Goal: Task Accomplishment & Management: Complete application form

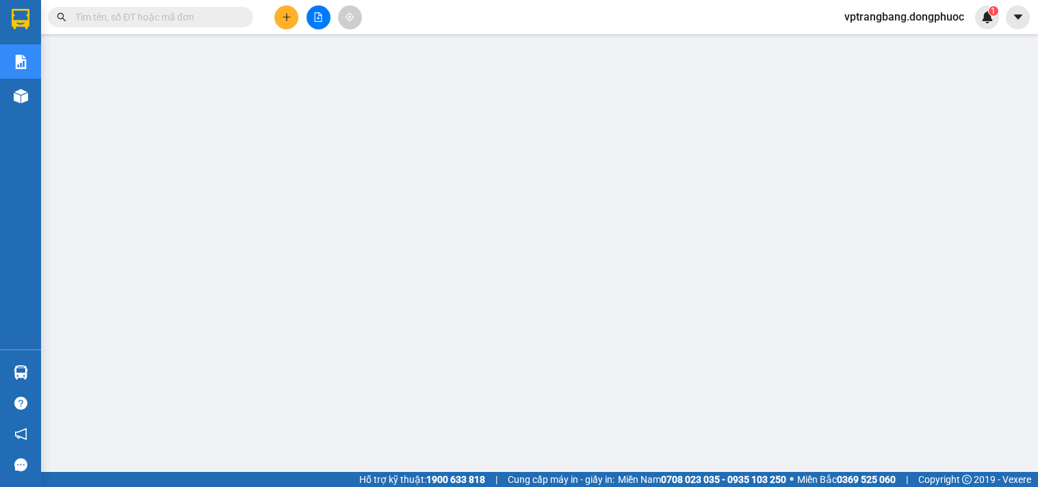
click at [106, 18] on input "text" at bounding box center [155, 17] width 161 height 15
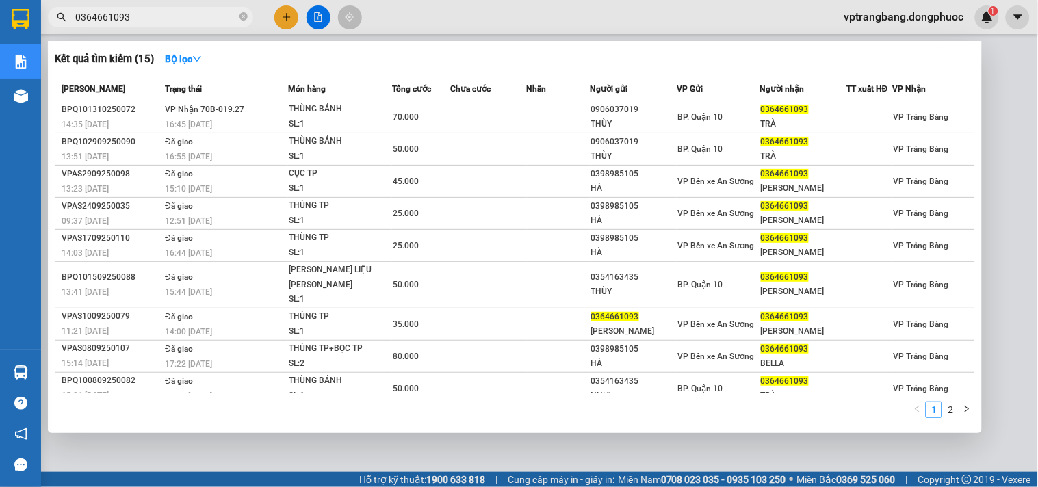
type input "0364661093"
click at [999, 103] on div at bounding box center [519, 243] width 1038 height 487
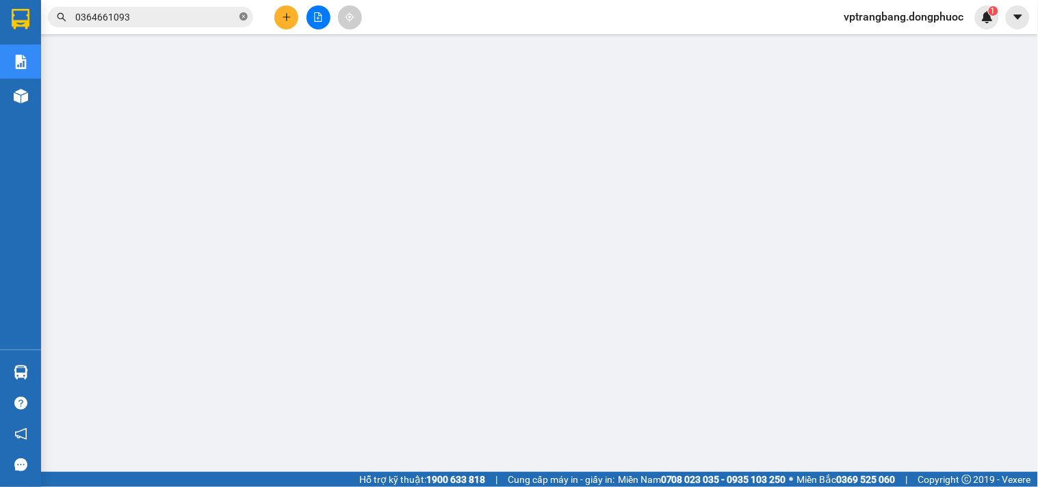
click at [244, 18] on icon "close-circle" at bounding box center [243, 16] width 8 height 8
click at [183, 19] on input "text" at bounding box center [155, 17] width 161 height 15
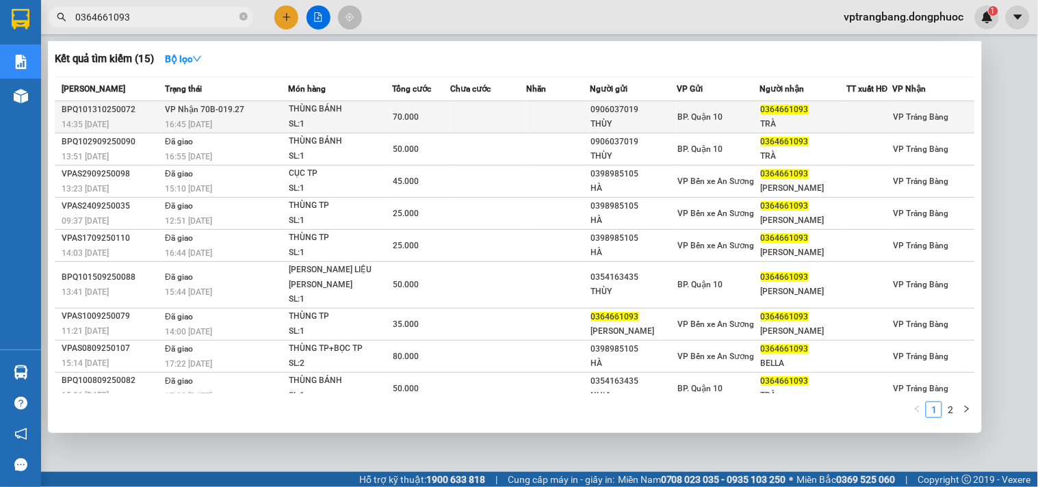
type input "0364661093"
click at [477, 109] on td at bounding box center [488, 117] width 76 height 32
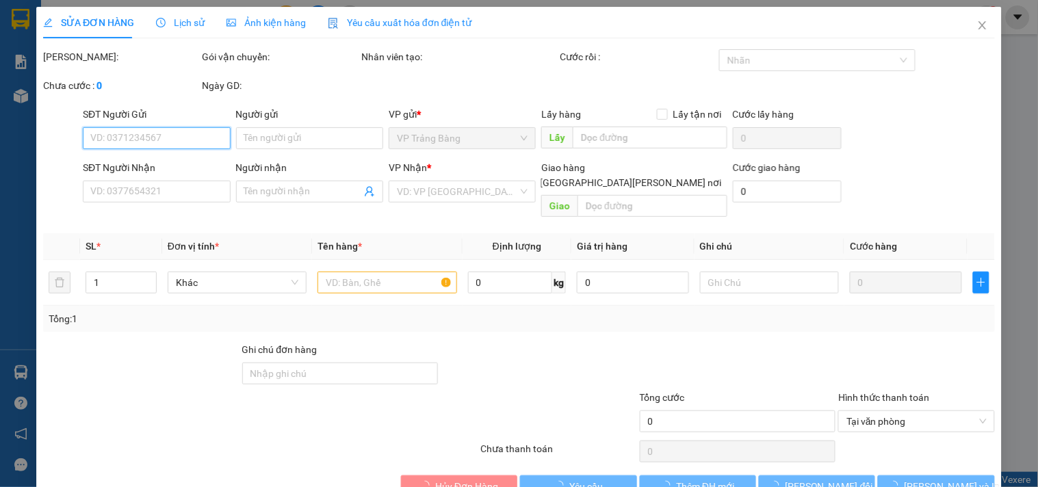
type input "0906037019"
type input "THÙY"
type input "0364661093"
type input "TRÀ"
type input "70.000"
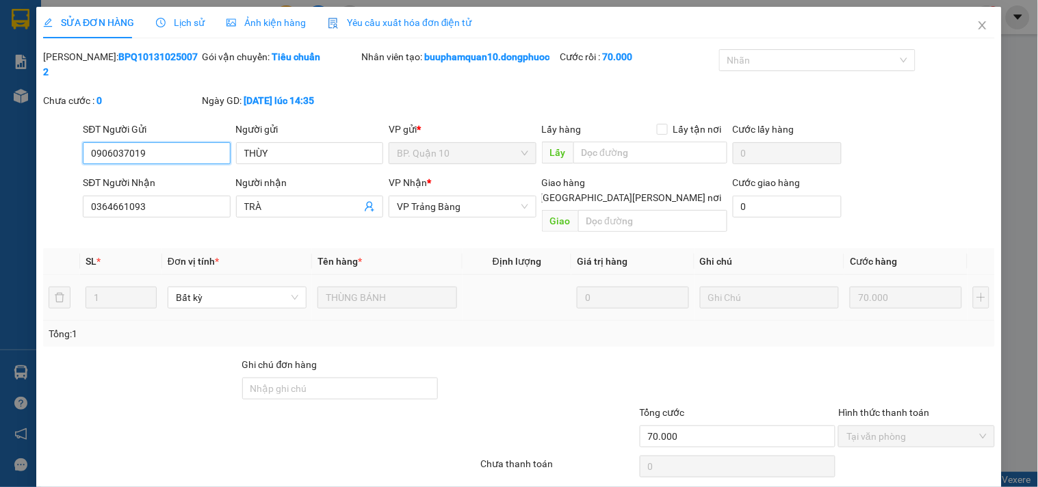
scroll to position [36, 0]
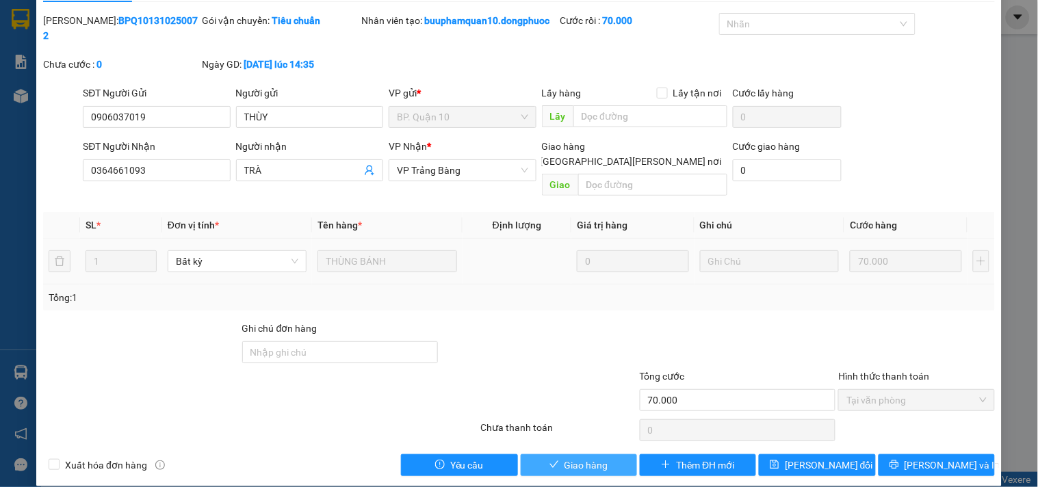
click at [564, 458] on span "Giao hàng" at bounding box center [586, 465] width 44 height 15
